Goal: Find specific page/section: Find specific page/section

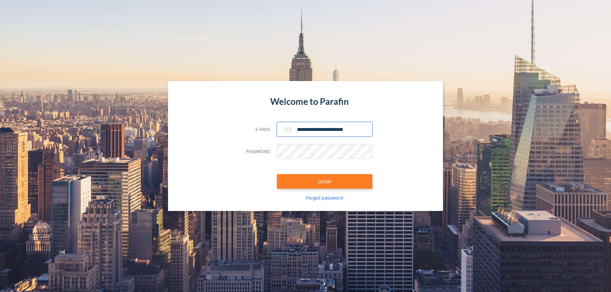
type input "**********"
click at [325, 182] on button "LOGIN" at bounding box center [324, 181] width 95 height 15
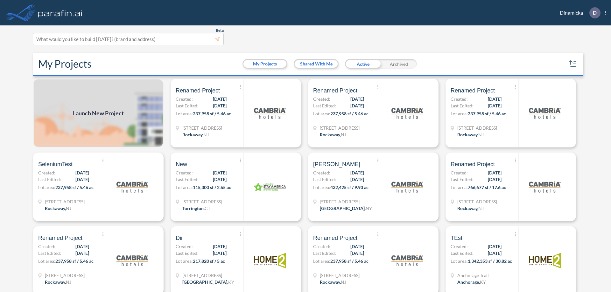
scroll to position [2, 0]
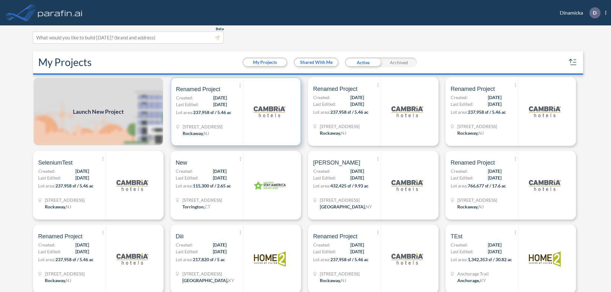
click at [234, 112] on p "Lot area: 237,958 sf / 5.46 ac" at bounding box center [209, 113] width 67 height 9
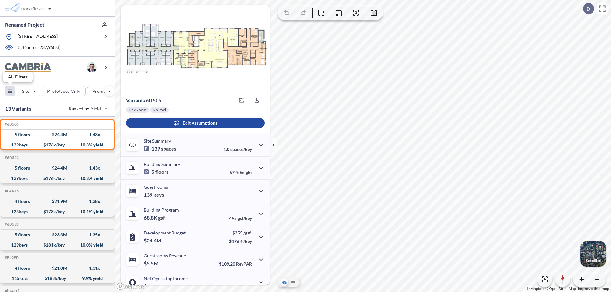
click at [10, 91] on div "button" at bounding box center [10, 92] width 10 height 10
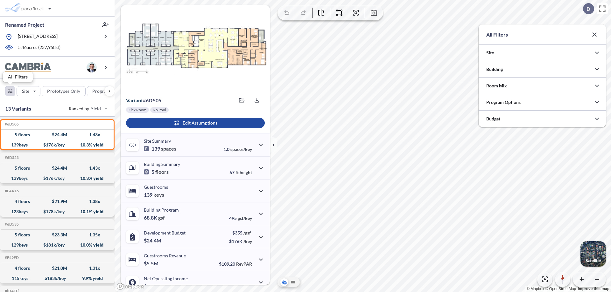
scroll to position [318166, 318039]
click at [542, 102] on div at bounding box center [542, 102] width 127 height 16
